Goal: Task Accomplishment & Management: Use online tool/utility

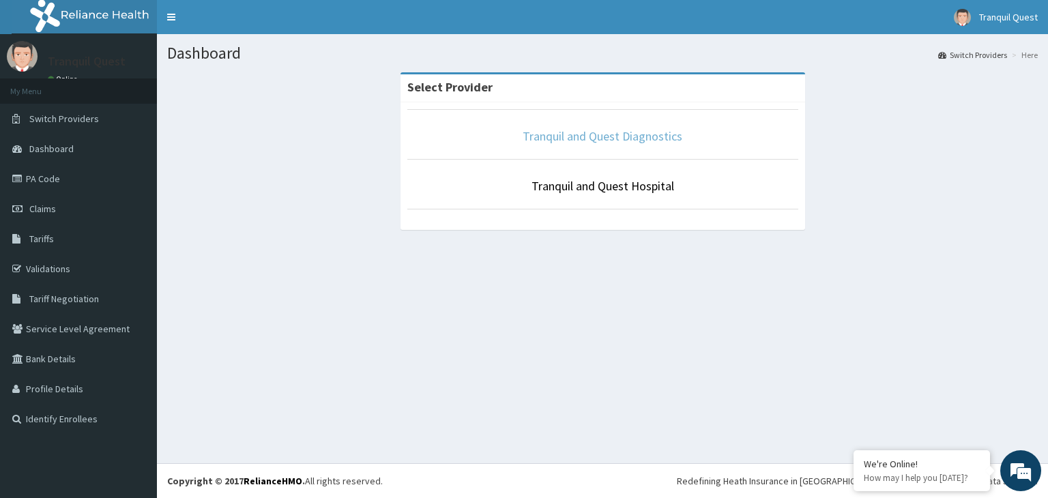
click at [587, 139] on link "Tranquil and Quest Diagnostics" at bounding box center [602, 136] width 160 height 16
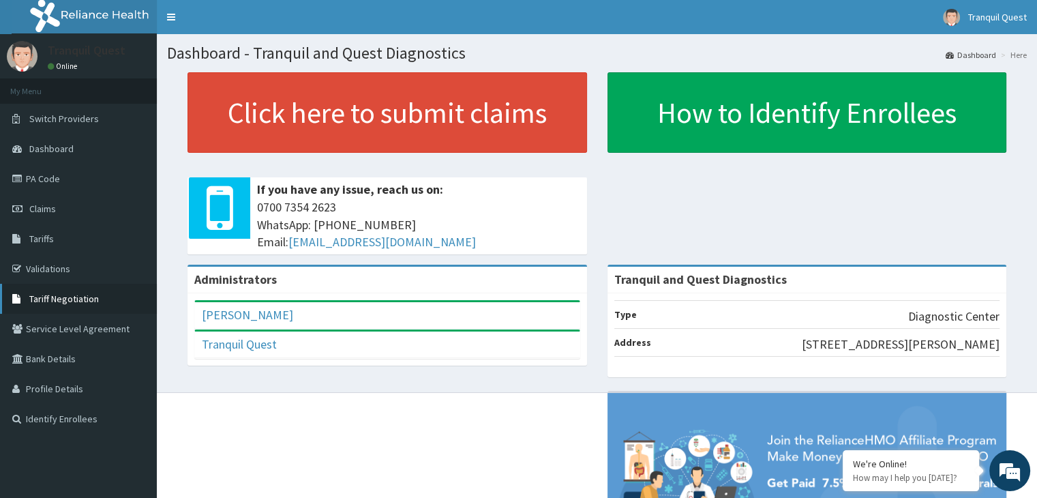
click at [48, 296] on span "Tariff Negotiation" at bounding box center [64, 299] width 70 height 12
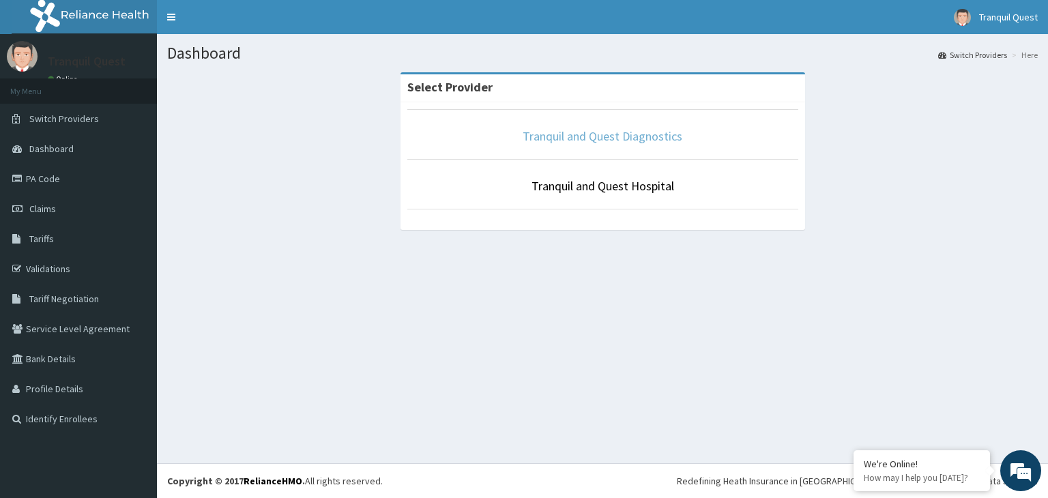
click at [557, 133] on link "Tranquil and Quest Diagnostics" at bounding box center [602, 136] width 160 height 16
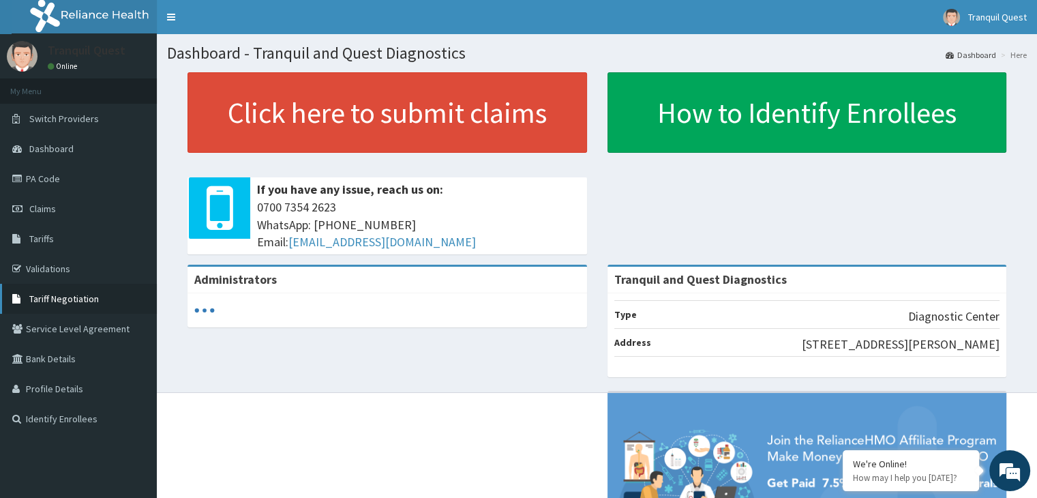
click at [77, 290] on link "Tariff Negotiation" at bounding box center [78, 299] width 157 height 30
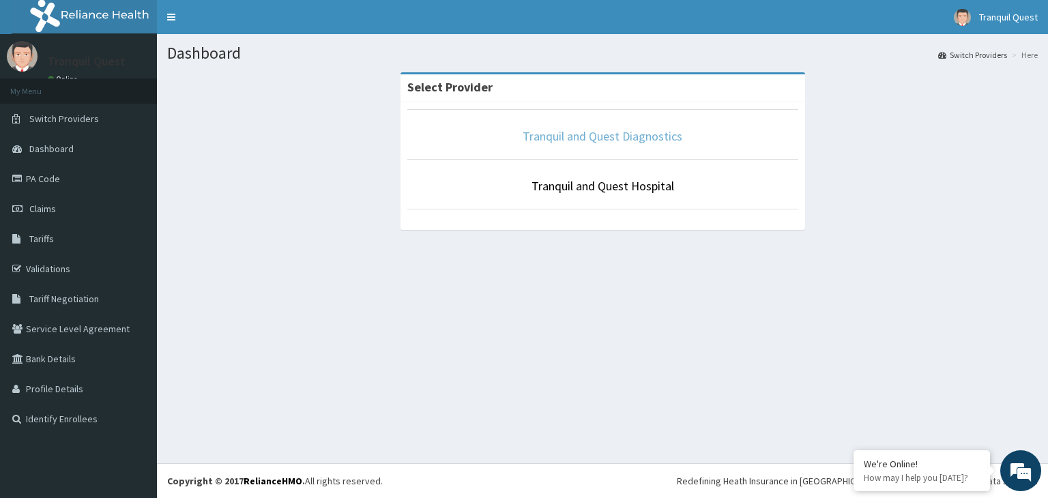
click at [570, 132] on link "Tranquil and Quest Diagnostics" at bounding box center [602, 136] width 160 height 16
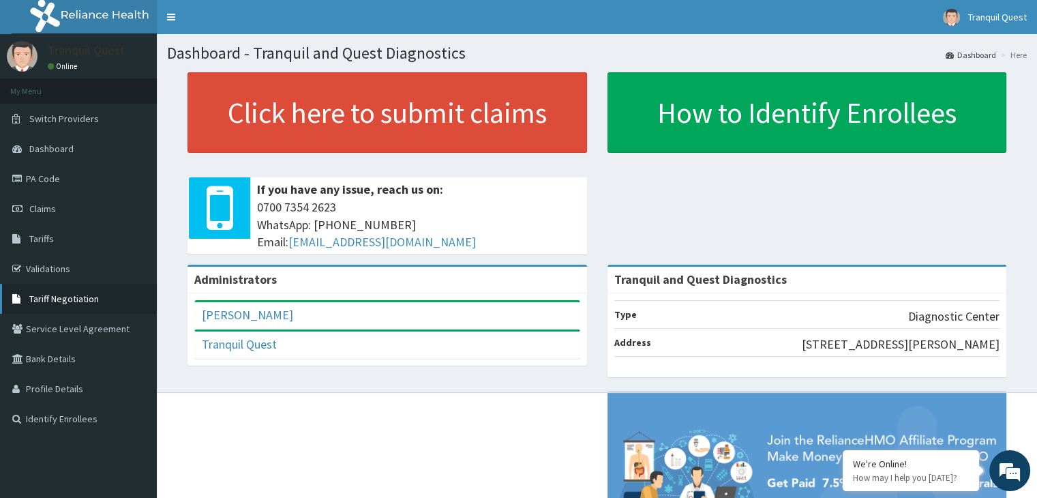
click at [68, 297] on span "Tariff Negotiation" at bounding box center [64, 299] width 70 height 12
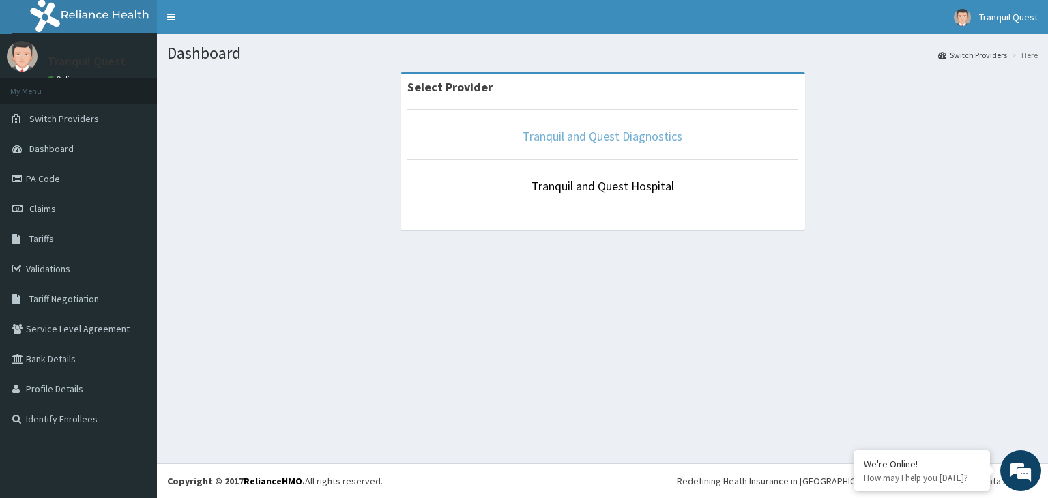
click at [587, 137] on link "Tranquil and Quest Diagnostics" at bounding box center [602, 136] width 160 height 16
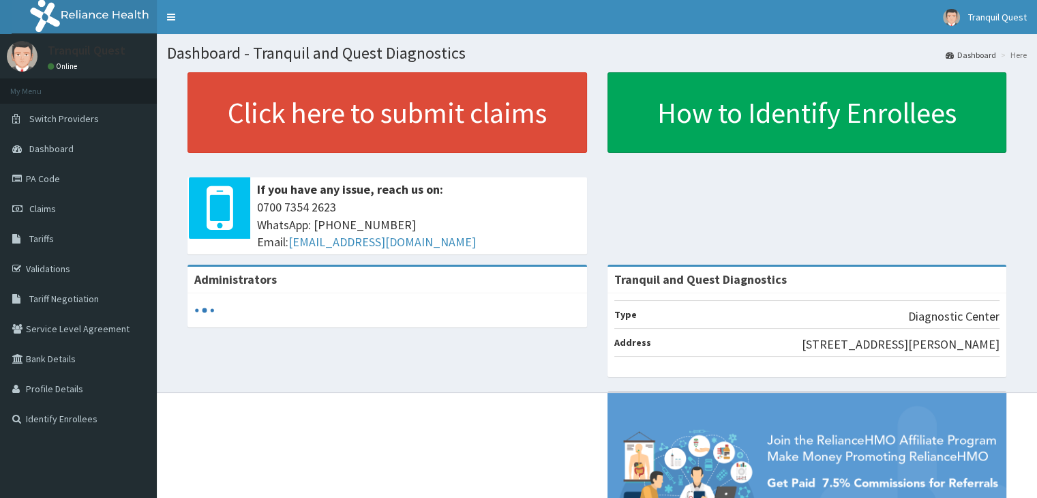
click at [78, 294] on span "Tariff Negotiation" at bounding box center [64, 299] width 70 height 12
